Goal: Navigation & Orientation: Understand site structure

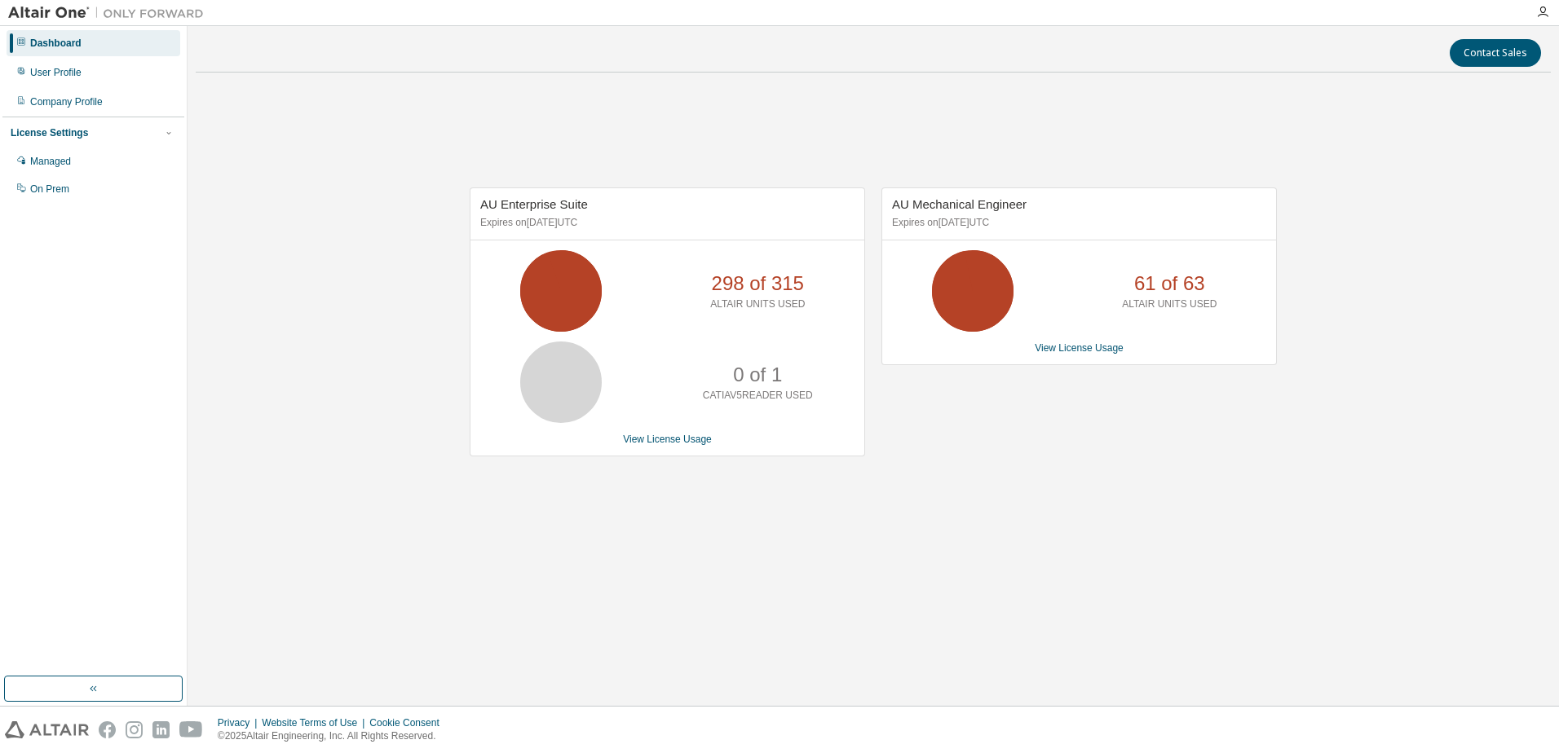
click at [915, 493] on div "AU Enterprise Suite Expires on [DATE] UTC 298 of 315 ALTAIR UNITS USED 0 of 1 C…" at bounding box center [873, 331] width 1355 height 490
click at [1034, 419] on div "AU Mechanical Engineer Expires on [DATE] UTC 61 of 63 ALTAIR UNITS USED View Li…" at bounding box center [1071, 330] width 412 height 286
